Goal: Navigation & Orientation: Go to known website

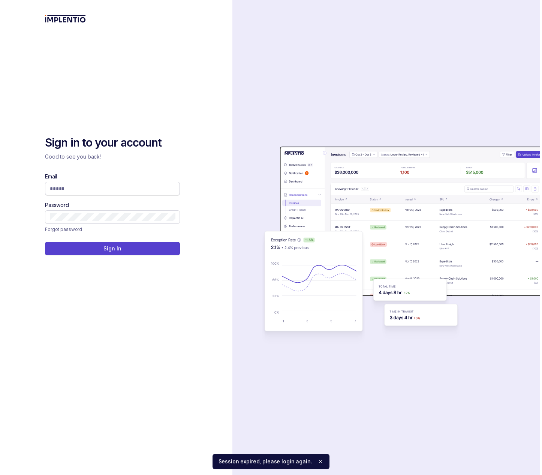
click at [138, 185] on input "Email" at bounding box center [112, 189] width 125 height 8
type input "**********"
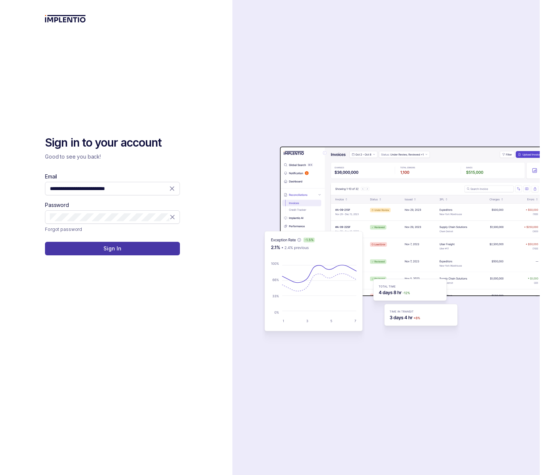
click at [123, 251] on button "Sign In" at bounding box center [112, 249] width 135 height 14
